Goal: Information Seeking & Learning: Learn about a topic

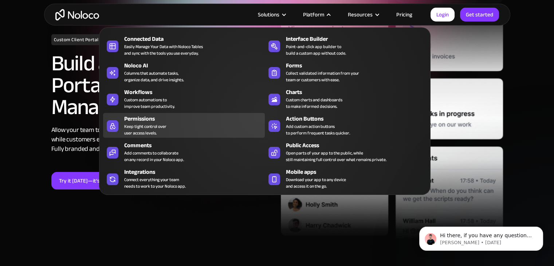
scroll to position [182, 0]
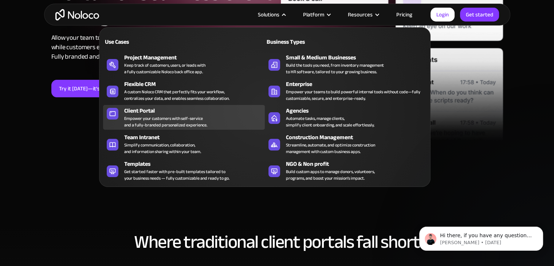
click at [206, 118] on div "Client Portal Empower your customers with self-service and a fully-branded pers…" at bounding box center [192, 117] width 137 height 22
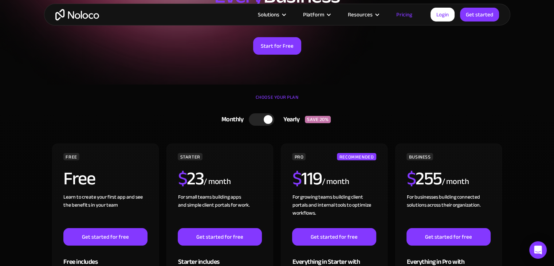
scroll to position [146, 0]
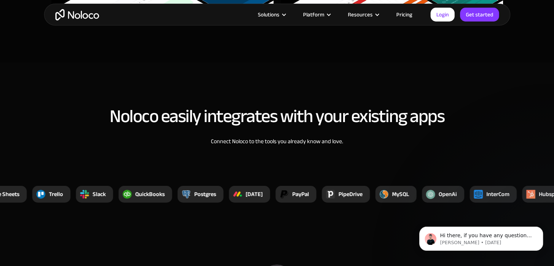
scroll to position [2915, 0]
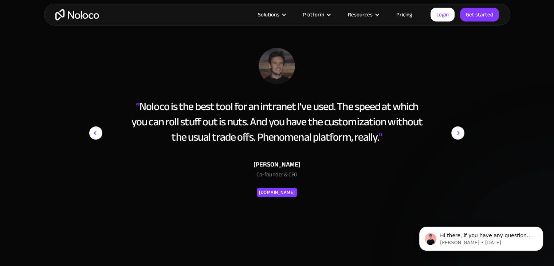
click at [402, 11] on link "Pricing" at bounding box center [404, 14] width 34 height 9
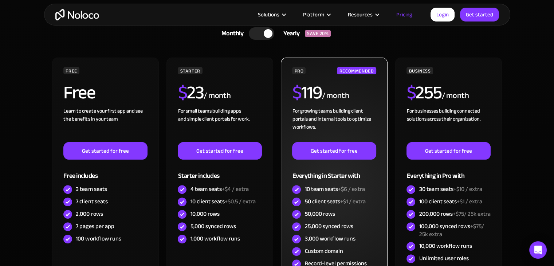
scroll to position [146, 0]
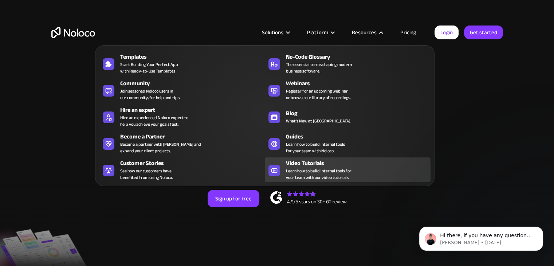
click at [361, 174] on div "Video Tutorials Learn how to build internal tools for your team with our video …" at bounding box center [356, 170] width 141 height 22
